Goal: Task Accomplishment & Management: Manage account settings

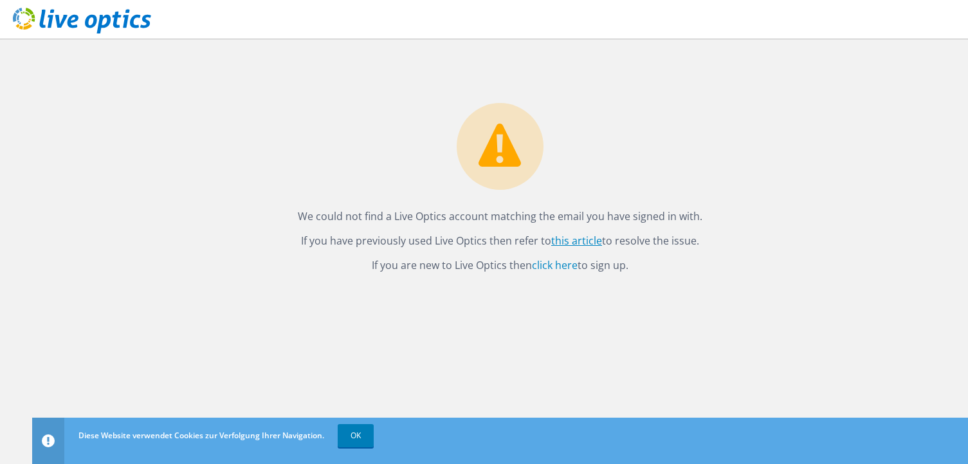
click at [593, 238] on link "this article" at bounding box center [576, 240] width 51 height 14
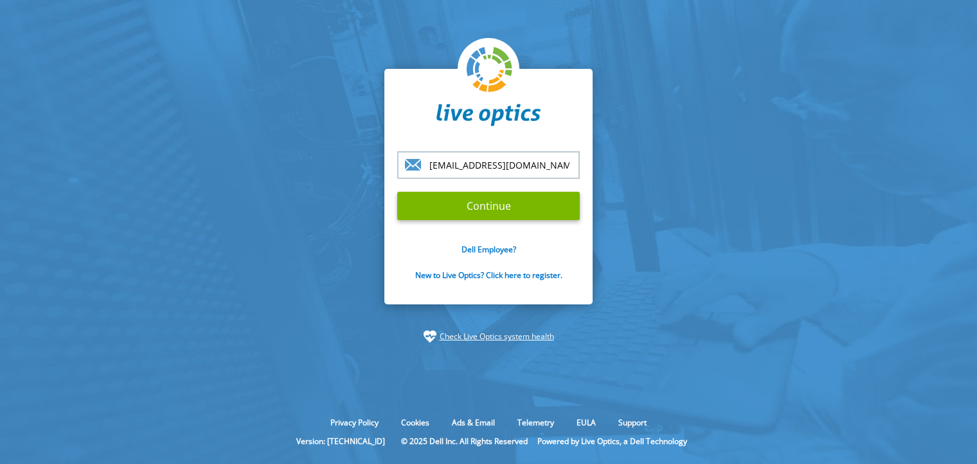
type input "[EMAIL_ADDRESS][DOMAIN_NAME]"
click at [397, 192] on input "Continue" at bounding box center [488, 206] width 183 height 28
click at [505, 207] on input "Continue" at bounding box center [488, 206] width 183 height 28
click at [520, 210] on input "Continue" at bounding box center [488, 206] width 183 height 28
click at [520, 211] on input "Continue" at bounding box center [488, 206] width 183 height 28
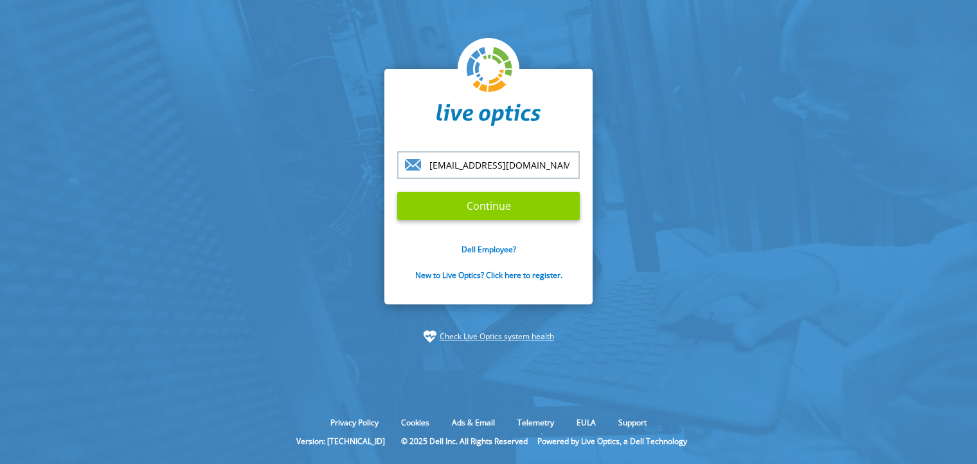
click at [520, 211] on input "Continue" at bounding box center [488, 206] width 183 height 28
click at [520, 210] on input "Continue" at bounding box center [488, 206] width 183 height 28
click at [518, 211] on input "Continue" at bounding box center [488, 206] width 183 height 28
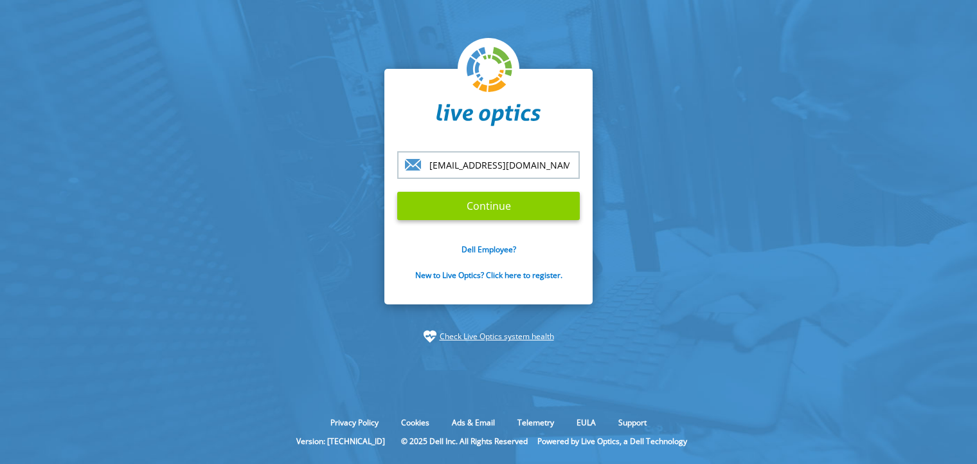
click at [516, 211] on input "Continue" at bounding box center [488, 206] width 183 height 28
drag, startPoint x: 515, startPoint y: 210, endPoint x: 505, endPoint y: 219, distance: 12.8
click at [508, 217] on input "Continue" at bounding box center [488, 206] width 183 height 28
click at [505, 221] on form "pmo@freicon.de Continue Dell Employee? New to Live Optics? Click here to regist…" at bounding box center [488, 223] width 183 height 144
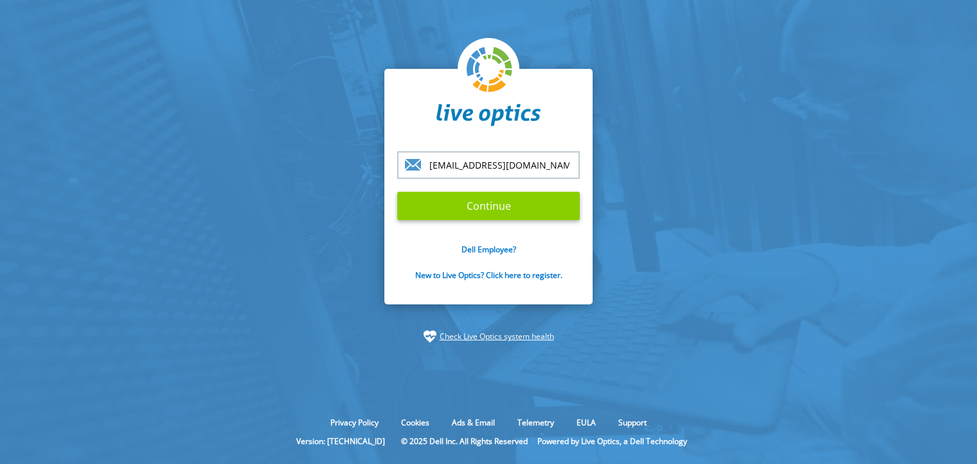
click at [502, 219] on input "Continue" at bounding box center [488, 206] width 183 height 28
drag, startPoint x: 502, startPoint y: 219, endPoint x: 495, endPoint y: 208, distance: 12.7
click at [500, 219] on input "Continue" at bounding box center [488, 206] width 183 height 28
drag, startPoint x: 490, startPoint y: 203, endPoint x: 446, endPoint y: 194, distance: 44.5
click at [446, 194] on input "Continue" at bounding box center [488, 206] width 183 height 28
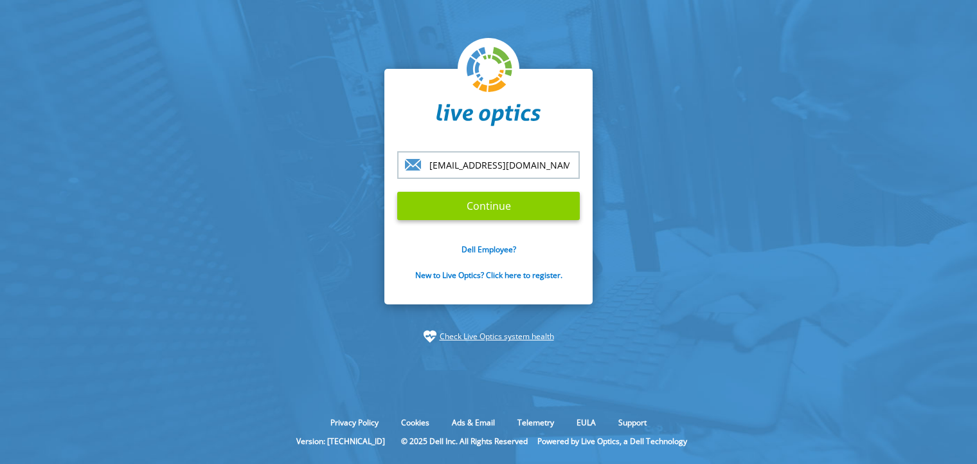
click at [446, 194] on input "Continue" at bounding box center [488, 206] width 183 height 28
